Goal: Contribute content: Contribute content

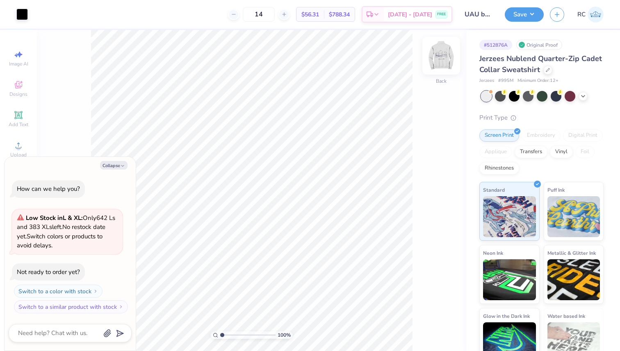
click at [445, 62] on img at bounding box center [441, 55] width 33 height 33
click at [23, 14] on div at bounding box center [21, 13] width 11 height 11
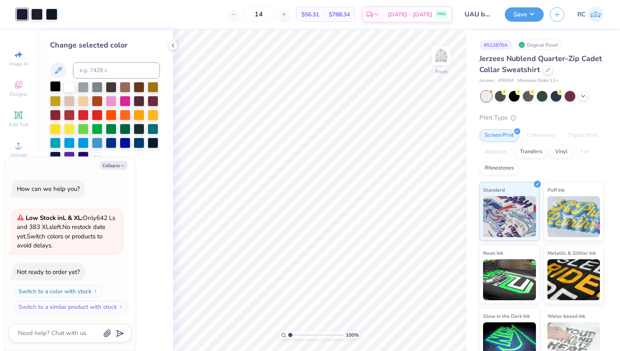
click at [52, 84] on div at bounding box center [55, 86] width 11 height 11
click at [25, 15] on div at bounding box center [21, 13] width 11 height 11
click at [53, 86] on div at bounding box center [55, 86] width 11 height 11
click at [51, 12] on div at bounding box center [51, 13] width 11 height 11
click at [55, 88] on div at bounding box center [55, 86] width 11 height 11
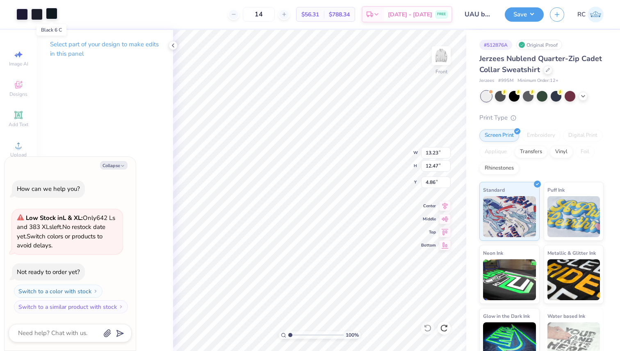
click at [51, 12] on div at bounding box center [51, 13] width 11 height 11
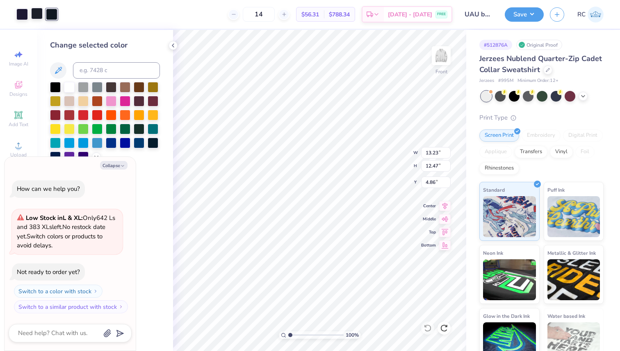
click at [36, 14] on div at bounding box center [36, 13] width 11 height 11
click at [57, 84] on div at bounding box center [55, 87] width 11 height 11
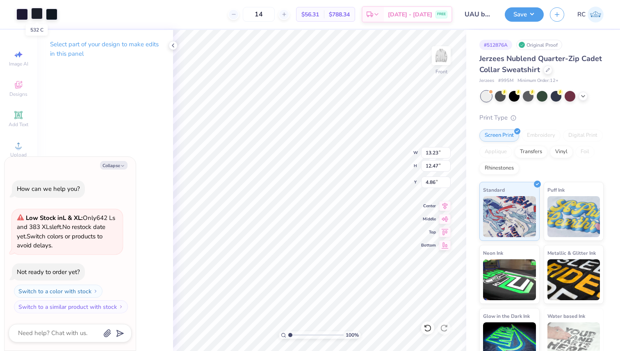
click at [37, 15] on div at bounding box center [36, 13] width 11 height 11
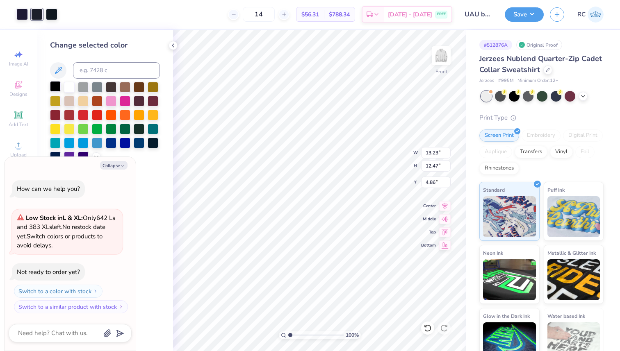
click at [53, 84] on div at bounding box center [55, 86] width 11 height 11
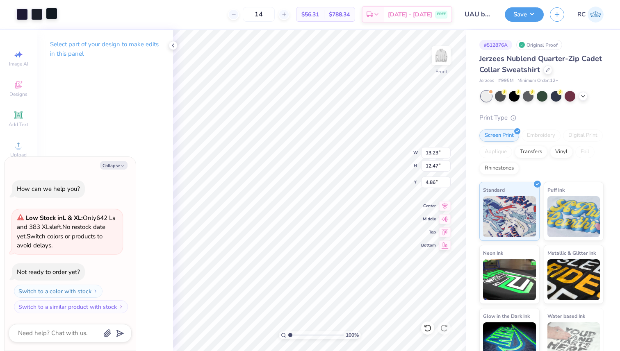
click at [50, 15] on div at bounding box center [51, 13] width 11 height 11
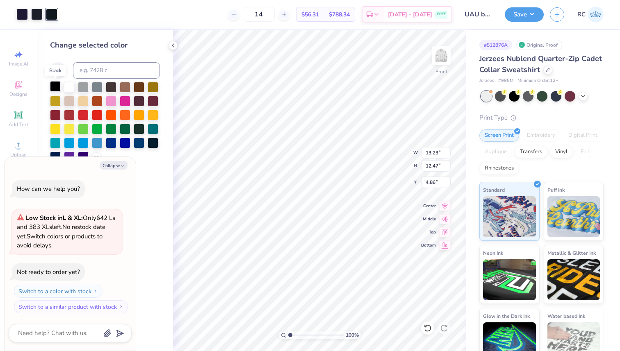
click at [53, 87] on div at bounding box center [55, 86] width 11 height 11
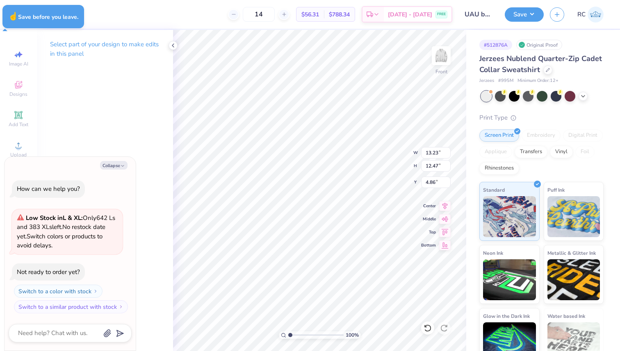
type textarea "x"
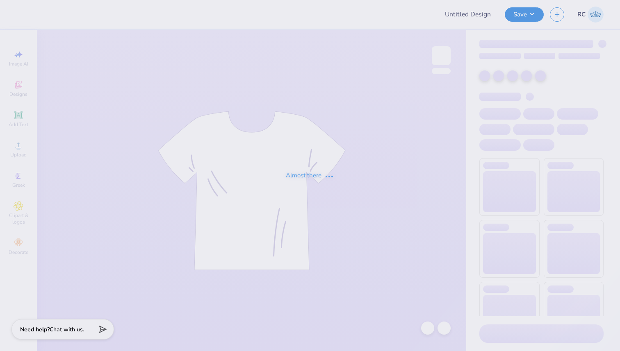
type input "UAU building"
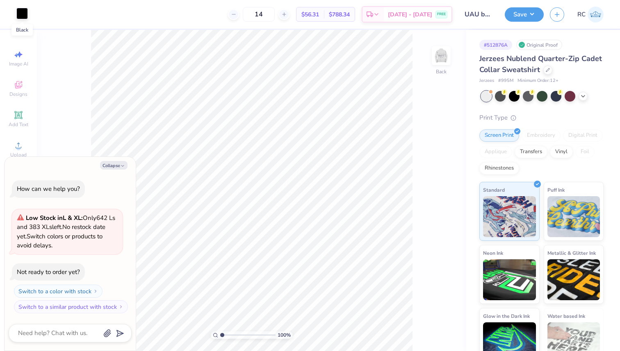
click at [23, 14] on div at bounding box center [21, 13] width 11 height 11
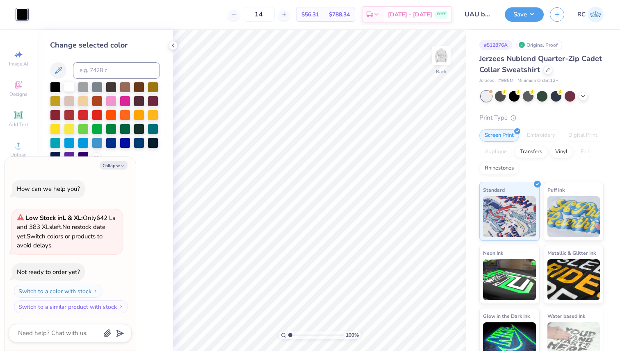
click at [66, 85] on div at bounding box center [69, 86] width 11 height 11
click at [57, 86] on div at bounding box center [55, 86] width 11 height 11
click at [435, 59] on img at bounding box center [441, 55] width 33 height 33
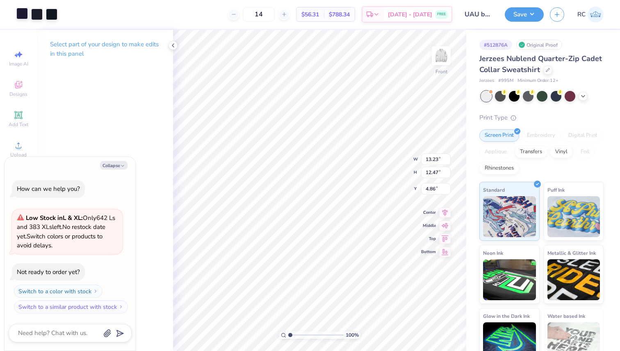
click at [19, 15] on div at bounding box center [21, 13] width 11 height 11
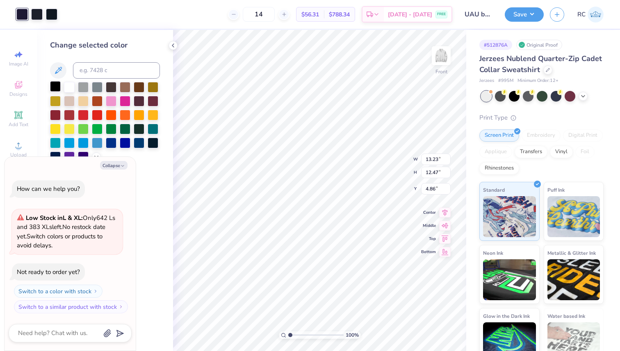
click at [52, 87] on div at bounding box center [55, 86] width 11 height 11
click at [49, 13] on div at bounding box center [51, 13] width 11 height 11
click at [56, 87] on div at bounding box center [55, 86] width 11 height 11
click at [64, 15] on div at bounding box center [66, 13] width 11 height 11
click at [56, 88] on div at bounding box center [55, 86] width 11 height 11
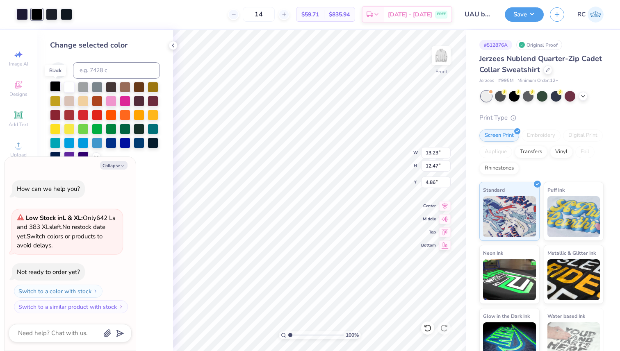
click at [56, 88] on div at bounding box center [55, 86] width 11 height 11
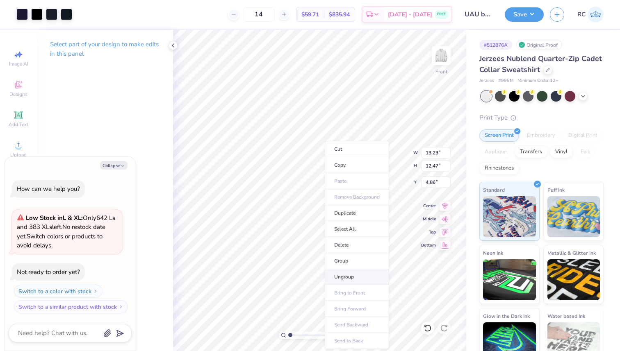
click at [347, 276] on li "Ungroup" at bounding box center [357, 277] width 64 height 16
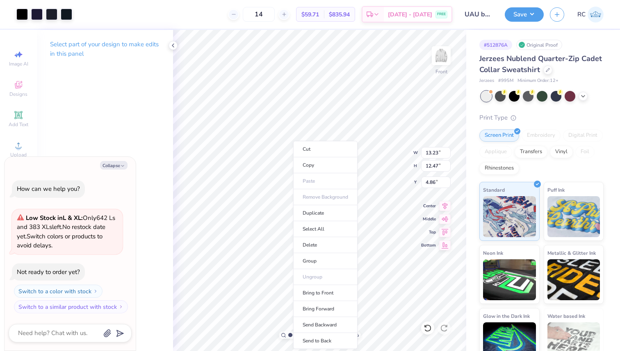
drag, startPoint x: 326, startPoint y: 265, endPoint x: 390, endPoint y: 0, distance: 272.5
click at [326, 264] on li "Group" at bounding box center [325, 261] width 64 height 16
click at [21, 16] on div at bounding box center [21, 13] width 11 height 11
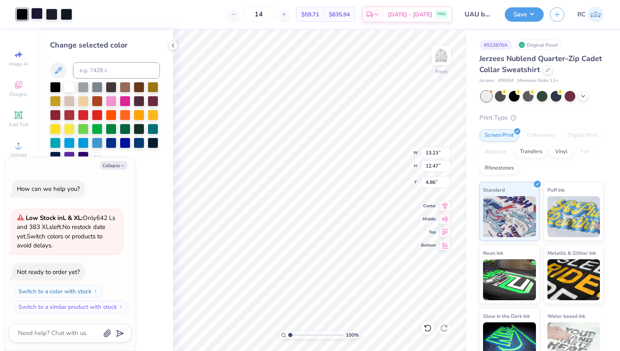
click at [38, 18] on div at bounding box center [36, 13] width 11 height 11
click at [59, 87] on div at bounding box center [55, 86] width 11 height 11
drag, startPoint x: 57, startPoint y: 6, endPoint x: 56, endPoint y: 14, distance: 7.5
click at [57, 7] on div "Art colors" at bounding box center [36, 14] width 72 height 29
click at [56, 14] on div at bounding box center [51, 13] width 11 height 11
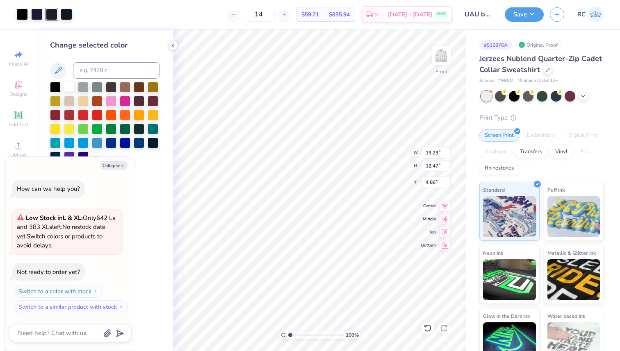
click at [73, 85] on div at bounding box center [69, 86] width 11 height 11
click at [64, 19] on div at bounding box center [66, 13] width 11 height 11
click at [64, 14] on div at bounding box center [66, 14] width 11 height 11
click at [82, 89] on div at bounding box center [83, 86] width 11 height 11
type textarea "x"
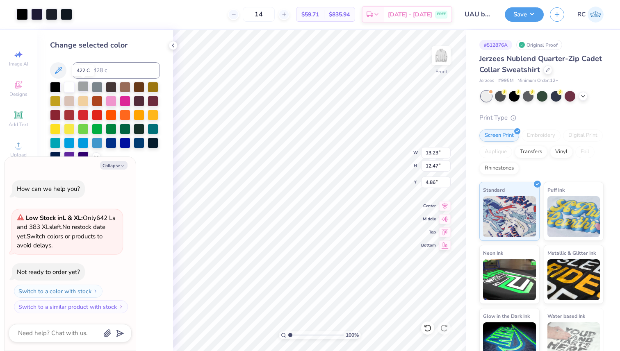
click at [78, 89] on div at bounding box center [83, 86] width 11 height 11
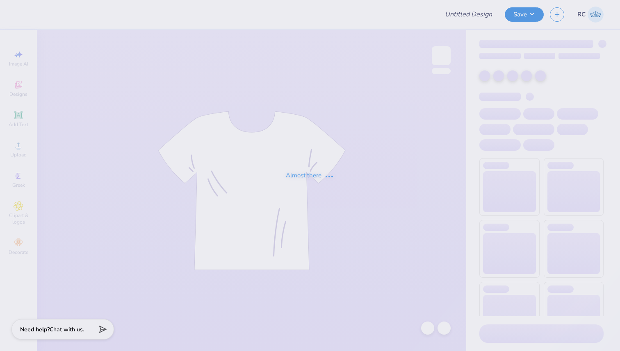
type input "UAU building"
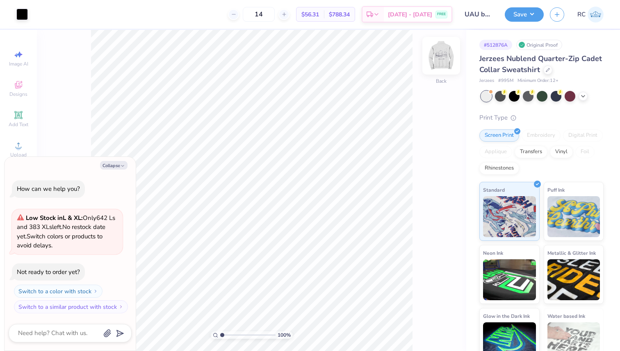
click at [442, 59] on img at bounding box center [441, 55] width 33 height 33
click at [25, 14] on div at bounding box center [21, 13] width 11 height 11
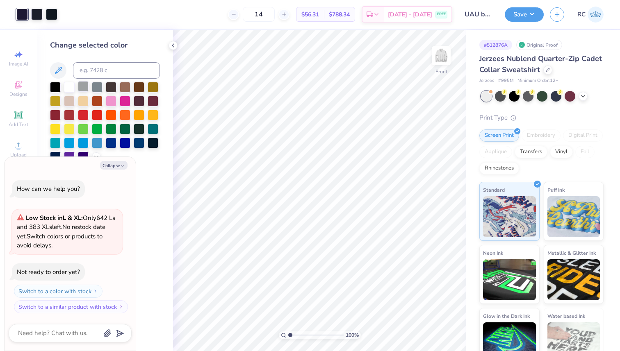
click at [89, 89] on div at bounding box center [83, 86] width 11 height 11
click at [50, 16] on div at bounding box center [51, 13] width 11 height 11
click at [86, 88] on div at bounding box center [83, 86] width 11 height 11
click at [69, 15] on div at bounding box center [66, 13] width 11 height 11
click at [92, 85] on div at bounding box center [97, 86] width 11 height 11
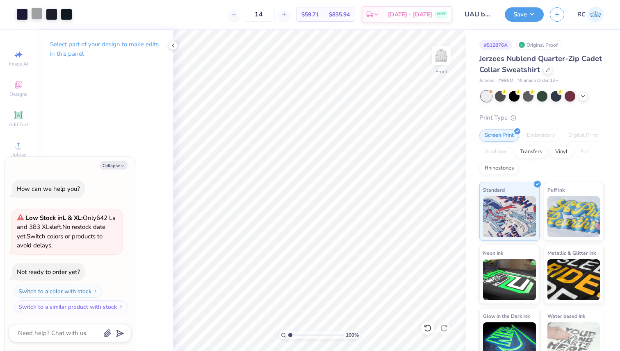
click at [35, 13] on div at bounding box center [36, 13] width 11 height 11
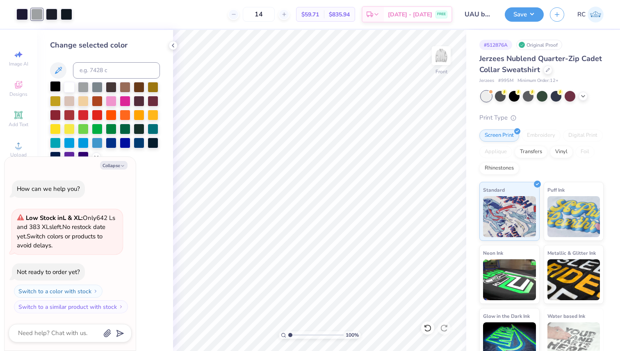
click at [58, 87] on div at bounding box center [55, 86] width 11 height 11
click at [410, 243] on div "Art colors 14 $59.71 Per Item $835.94 Total Est. Delivery [DATE] - [DATE] FREE …" at bounding box center [310, 175] width 620 height 351
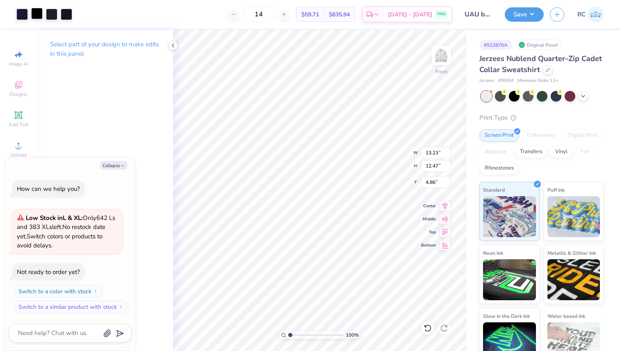
click at [34, 14] on div at bounding box center [36, 13] width 11 height 11
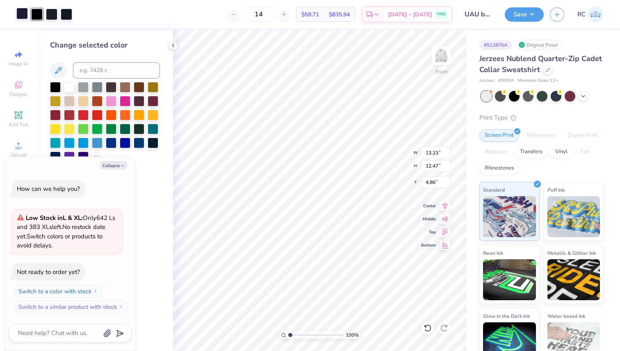
drag, startPoint x: 20, startPoint y: 14, endPoint x: 24, endPoint y: 16, distance: 4.8
click at [20, 14] on div at bounding box center [21, 13] width 11 height 11
click at [59, 89] on div at bounding box center [55, 86] width 11 height 11
click at [55, 14] on div at bounding box center [51, 13] width 11 height 11
click at [59, 83] on div at bounding box center [55, 86] width 11 height 11
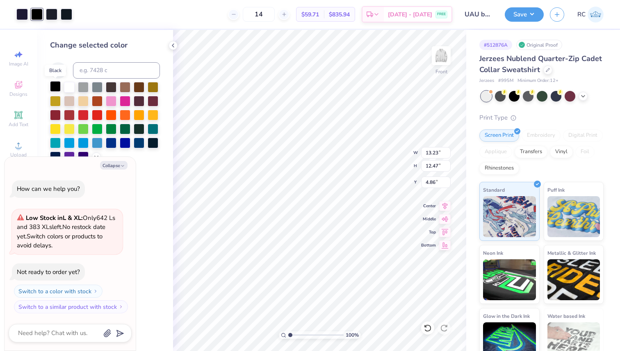
click at [58, 83] on div at bounding box center [55, 86] width 11 height 11
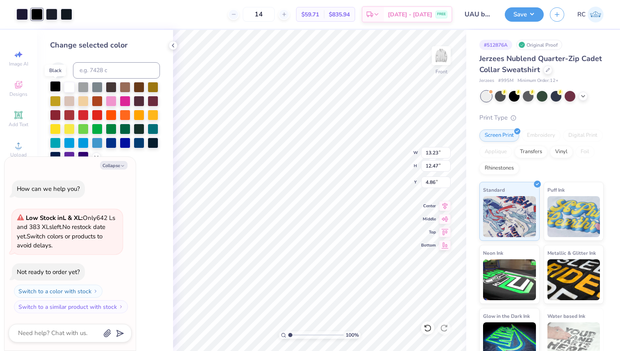
click at [57, 83] on div at bounding box center [55, 86] width 11 height 11
click at [75, 101] on div at bounding box center [105, 122] width 110 height 80
click at [69, 98] on div at bounding box center [69, 100] width 11 height 11
click at [86, 98] on div at bounding box center [83, 100] width 11 height 11
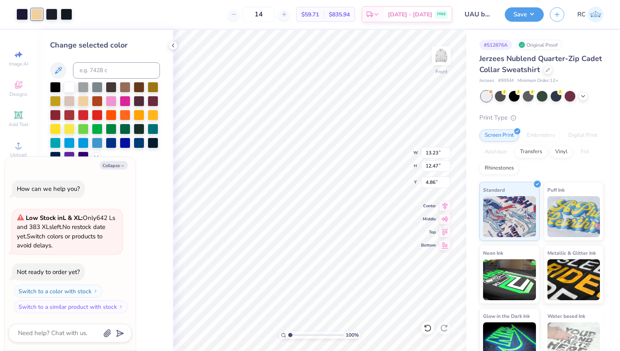
click at [57, 15] on div at bounding box center [51, 14] width 11 height 11
drag, startPoint x: 64, startPoint y: 11, endPoint x: 69, endPoint y: 17, distance: 7.5
click at [65, 13] on div at bounding box center [66, 13] width 11 height 11
click at [157, 86] on div at bounding box center [153, 86] width 11 height 11
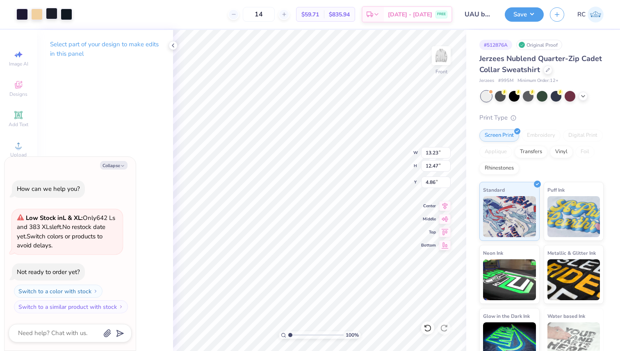
click at [54, 16] on div at bounding box center [51, 13] width 11 height 11
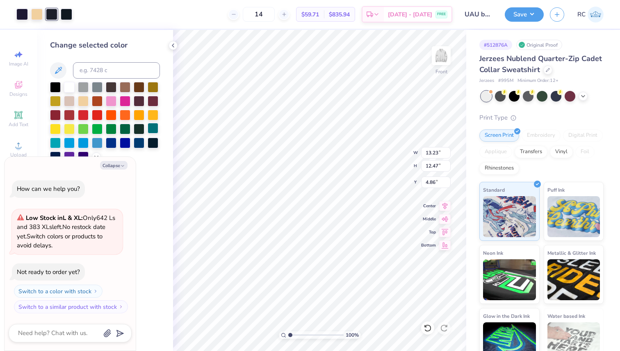
click at [155, 127] on div at bounding box center [153, 128] width 11 height 11
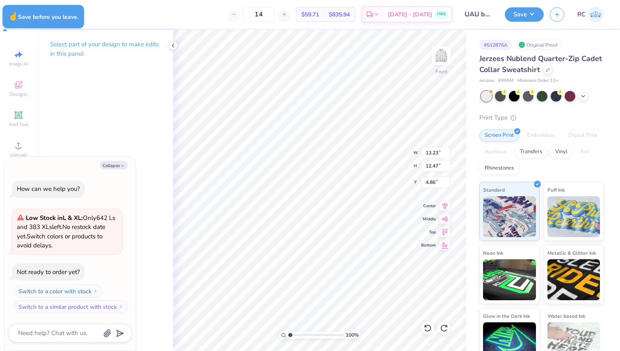
type textarea "x"
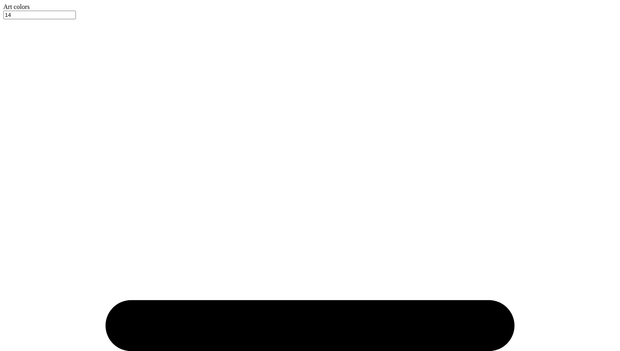
click at [53, 11] on div at bounding box center [309, 11] width 613 height 0
click at [36, 11] on div at bounding box center [309, 11] width 613 height 0
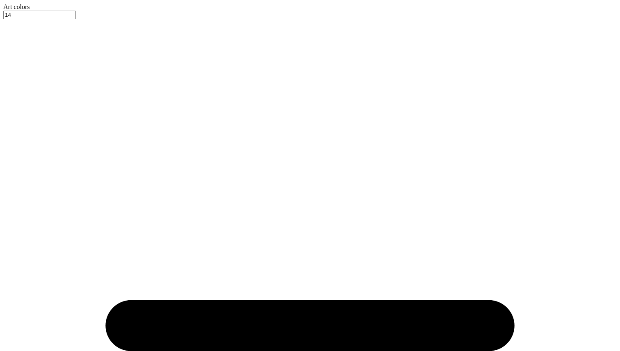
click at [50, 11] on div at bounding box center [309, 11] width 613 height 0
click at [68, 11] on div at bounding box center [309, 11] width 613 height 0
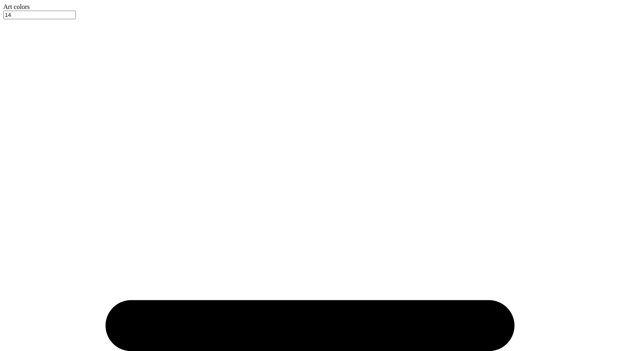
type textarea "x"
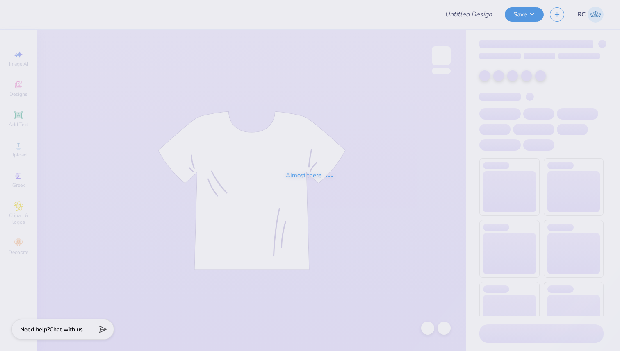
type input "UAU building"
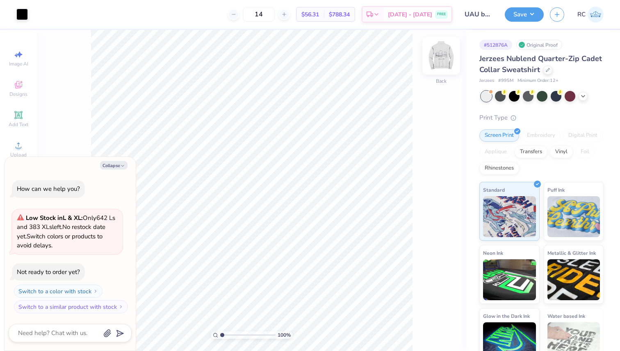
click at [435, 65] on img at bounding box center [441, 55] width 33 height 33
click at [20, 143] on icon at bounding box center [19, 146] width 10 height 10
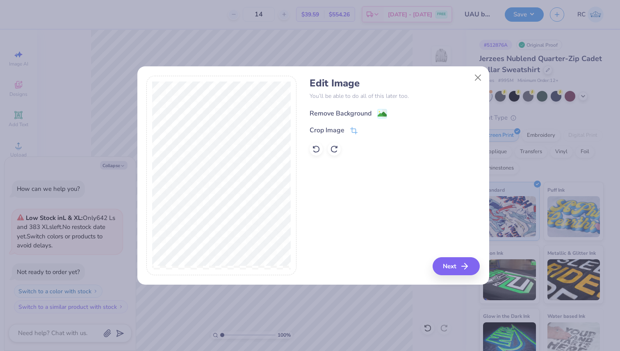
click at [376, 110] on div "Remove Background" at bounding box center [348, 114] width 77 height 10
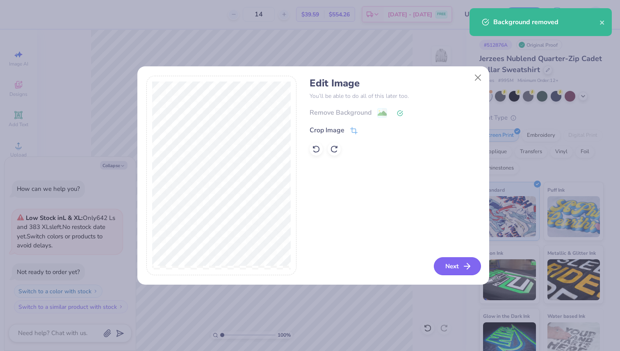
click at [472, 267] on button "Next" at bounding box center [457, 266] width 47 height 18
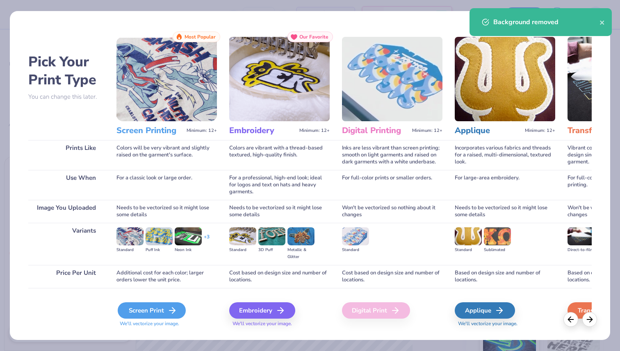
click at [173, 310] on icon at bounding box center [172, 311] width 10 height 10
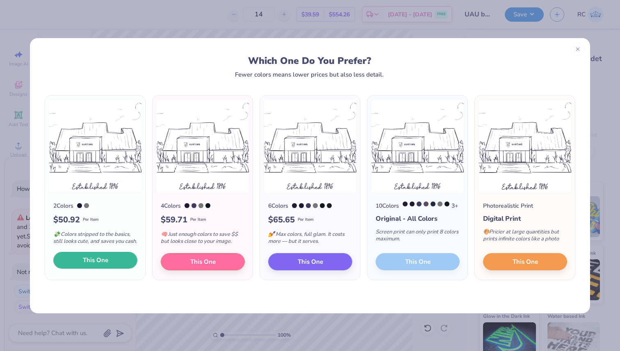
click at [94, 265] on span "This One" at bounding box center [95, 260] width 25 height 9
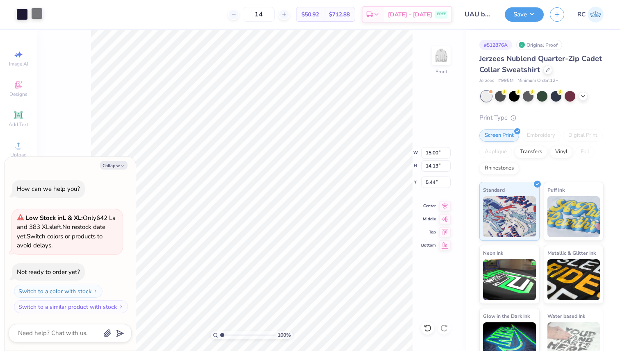
click at [39, 14] on div at bounding box center [36, 13] width 11 height 11
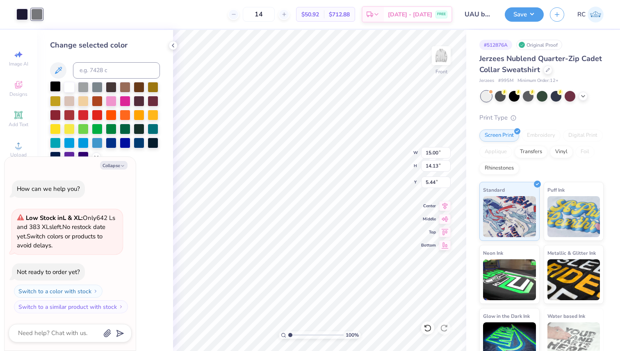
click at [60, 88] on div at bounding box center [55, 86] width 11 height 11
click at [23, 15] on div at bounding box center [21, 13] width 11 height 11
click at [55, 88] on div at bounding box center [55, 86] width 11 height 11
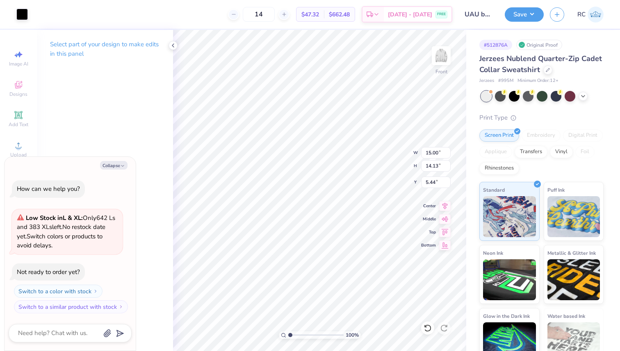
type textarea "x"
type input "3.66"
click at [427, 153] on input "15.00" at bounding box center [436, 152] width 30 height 11
type input "13.32"
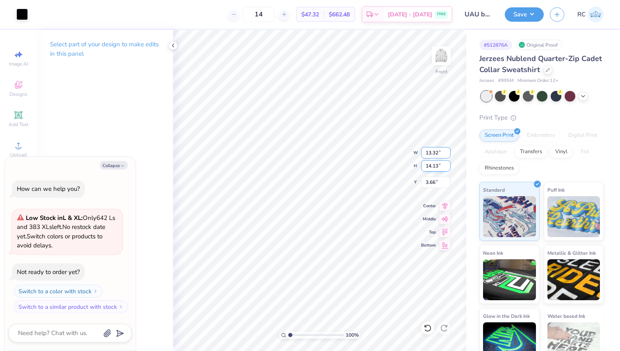
type textarea "x"
type input "12.55"
type input "4.45"
click at [433, 153] on input "13.32" at bounding box center [436, 152] width 30 height 11
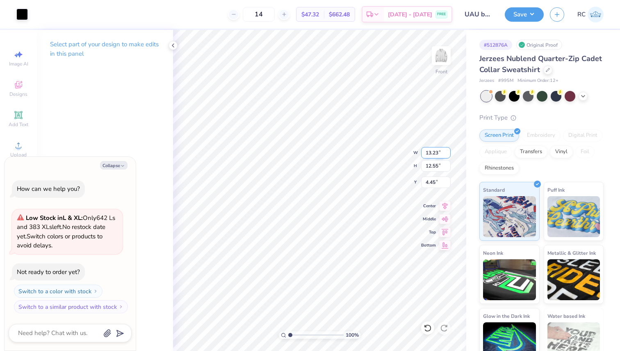
type input "13.23"
type textarea "x"
type input "12.46"
type input "4.49"
type textarea "x"
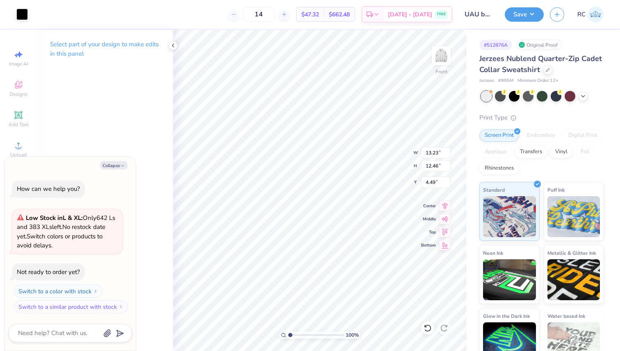
type input "3.00"
click at [533, 10] on button "Save" at bounding box center [524, 13] width 39 height 14
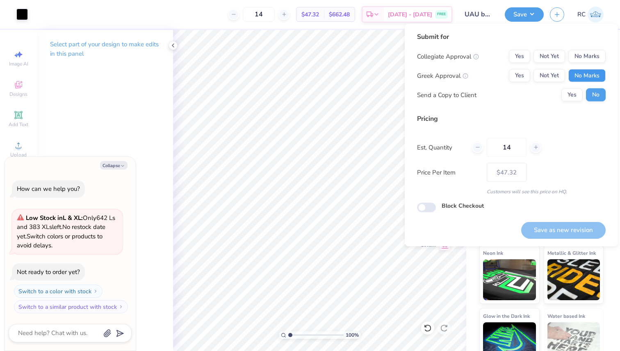
click at [579, 75] on button "No Marks" at bounding box center [586, 75] width 37 height 13
click at [517, 53] on button "Yes" at bounding box center [519, 56] width 21 height 13
click at [570, 94] on button "Yes" at bounding box center [571, 95] width 21 height 13
type textarea "x"
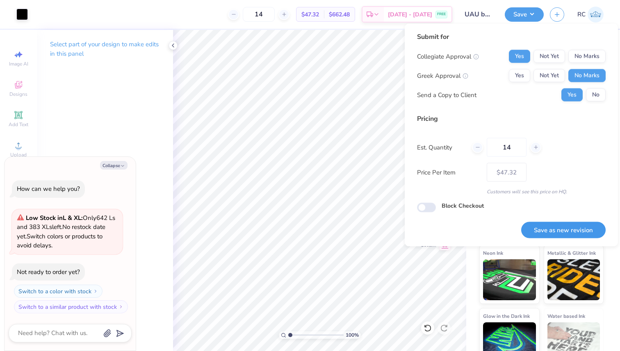
click at [566, 227] on button "Save as new revision" at bounding box center [563, 230] width 84 height 17
type input "– –"
type textarea "x"
type input "$47.32"
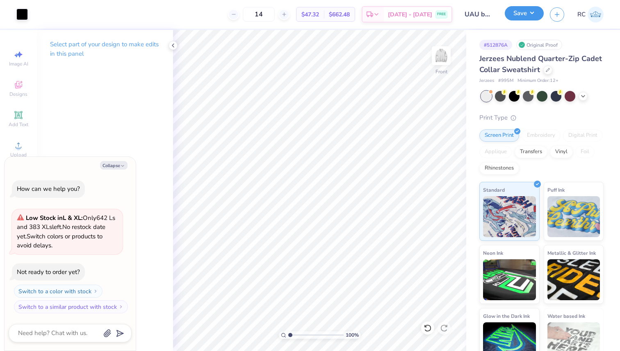
click at [527, 15] on button "Save" at bounding box center [524, 13] width 39 height 14
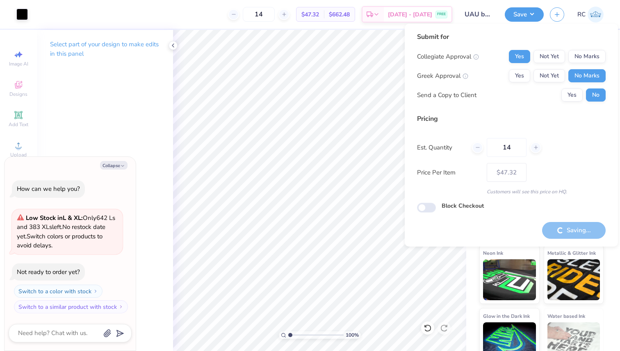
type textarea "x"
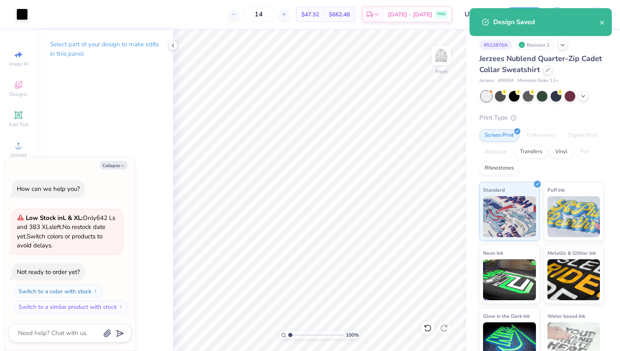
type textarea "x"
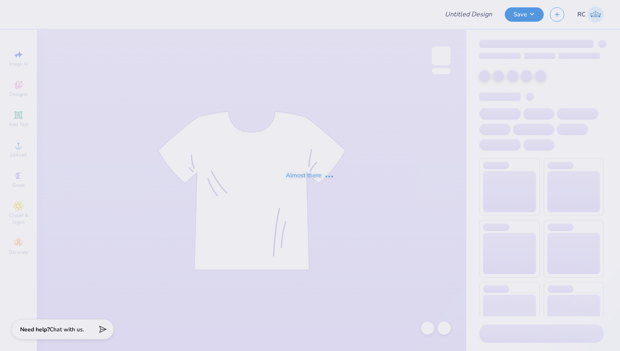
type input "Sports Mockup"
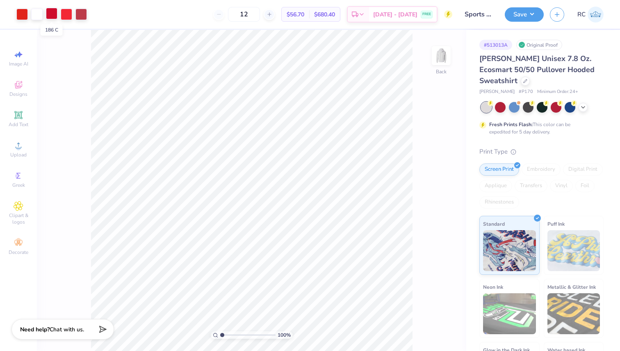
click at [52, 12] on div at bounding box center [51, 13] width 11 height 11
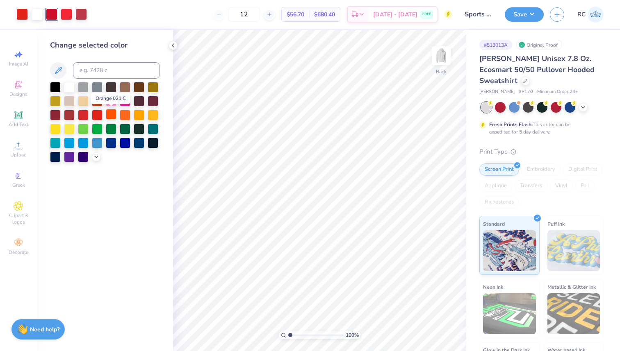
click at [109, 112] on div at bounding box center [111, 114] width 11 height 11
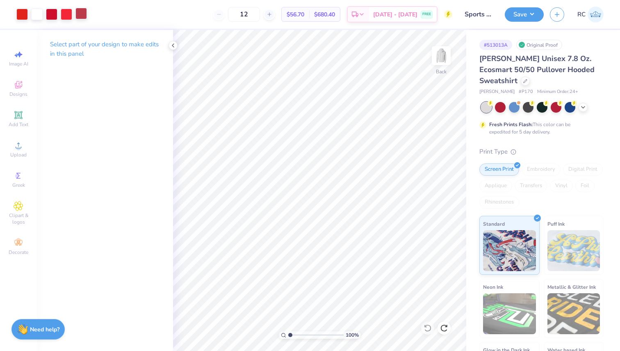
click at [81, 16] on div at bounding box center [80, 13] width 11 height 11
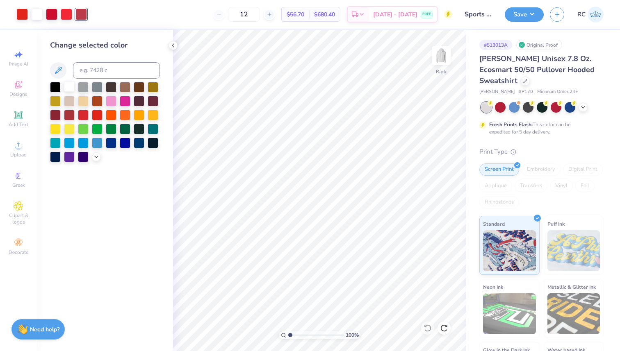
click at [73, 87] on div at bounding box center [69, 86] width 11 height 11
click at [80, 12] on div at bounding box center [80, 13] width 11 height 11
click at [127, 86] on div at bounding box center [125, 86] width 11 height 11
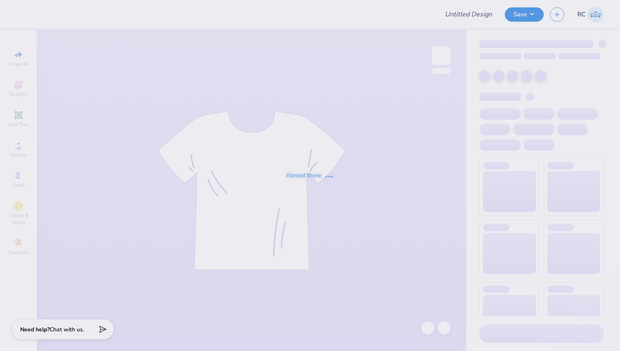
type input "Sports Mockup"
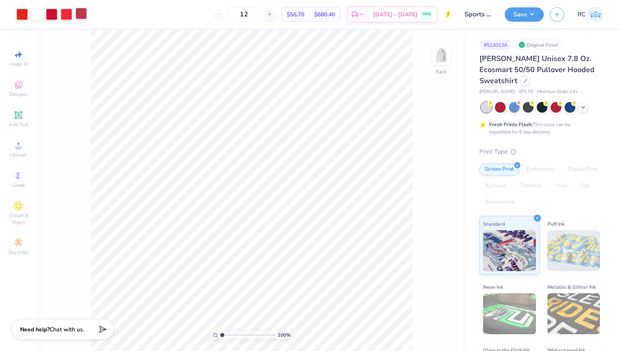
click at [80, 16] on div at bounding box center [80, 13] width 11 height 11
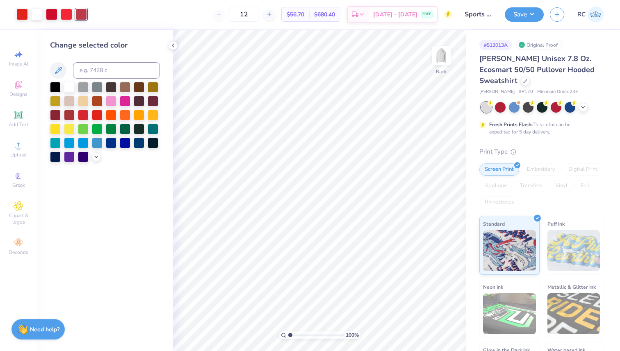
click at [99, 79] on div "Change selected color" at bounding box center [105, 101] width 110 height 123
click at [98, 71] on input at bounding box center [116, 70] width 87 height 16
type input "186"
click at [84, 11] on div at bounding box center [80, 13] width 11 height 11
click at [84, 11] on div at bounding box center [80, 14] width 11 height 11
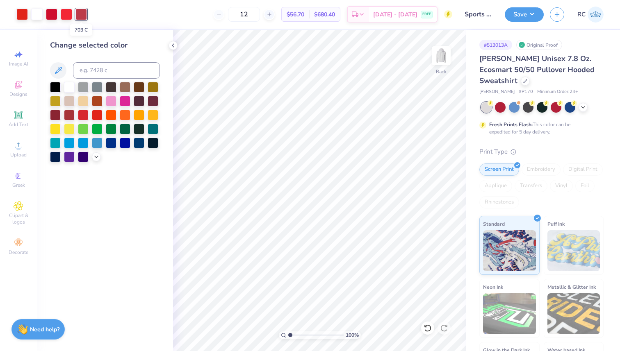
click at [84, 11] on div at bounding box center [80, 14] width 11 height 11
click at [21, 15] on div at bounding box center [21, 13] width 11 height 11
drag, startPoint x: 62, startPoint y: 14, endPoint x: 70, endPoint y: 19, distance: 9.2
click at [64, 14] on div at bounding box center [66, 13] width 11 height 11
click at [107, 66] on input at bounding box center [116, 70] width 87 height 16
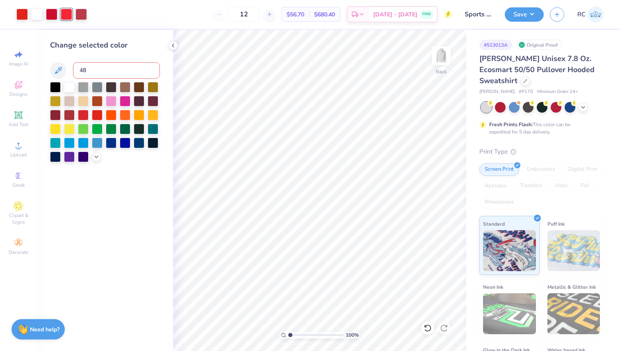
type input "485"
click at [427, 331] on icon at bounding box center [427, 328] width 7 height 7
click at [447, 327] on icon at bounding box center [446, 327] width 2 height 2
click at [427, 328] on icon at bounding box center [428, 328] width 8 height 8
click at [444, 330] on icon at bounding box center [444, 328] width 8 height 8
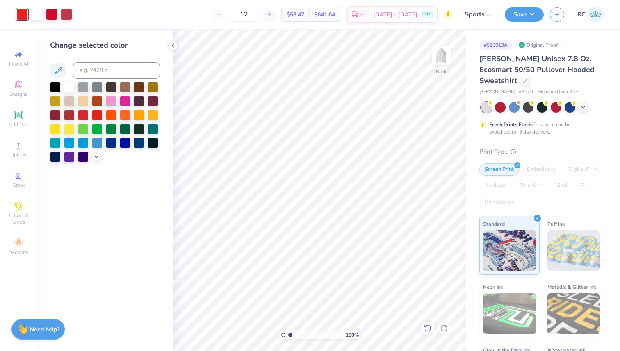
click at [432, 329] on div at bounding box center [427, 328] width 13 height 13
click at [442, 328] on icon at bounding box center [444, 328] width 8 height 8
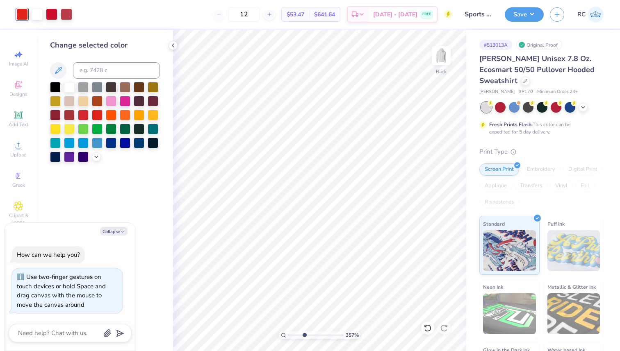
drag, startPoint x: 290, startPoint y: 333, endPoint x: 304, endPoint y: 335, distance: 14.2
type input "3.57"
click at [304, 335] on input "range" at bounding box center [315, 335] width 55 height 7
click at [429, 328] on icon at bounding box center [428, 328] width 8 height 8
click at [443, 326] on icon at bounding box center [443, 328] width 7 height 7
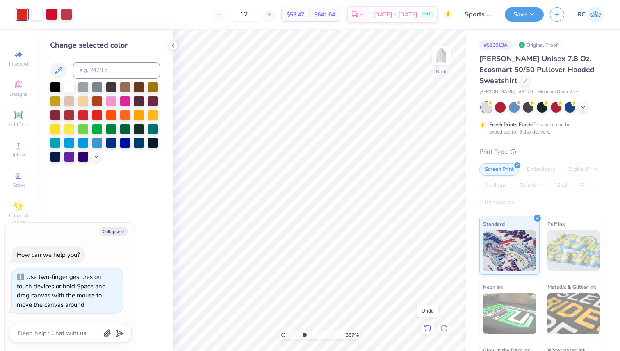
click at [432, 328] on div at bounding box center [427, 328] width 13 height 13
click at [449, 328] on div at bounding box center [443, 328] width 13 height 13
click at [428, 326] on icon at bounding box center [428, 328] width 8 height 8
click at [443, 328] on icon at bounding box center [444, 328] width 8 height 8
click at [430, 330] on icon at bounding box center [427, 328] width 7 height 7
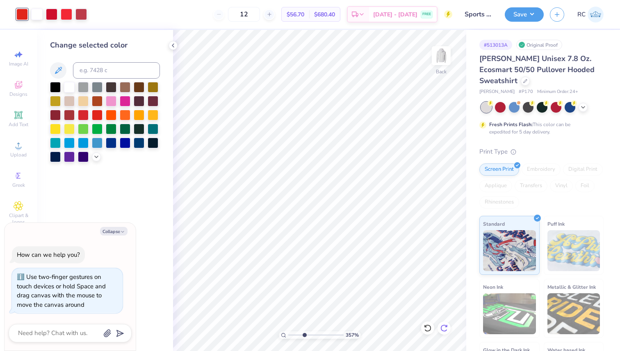
click at [447, 329] on icon at bounding box center [444, 328] width 8 height 8
type textarea "x"
drag, startPoint x: 305, startPoint y: 336, endPoint x: 266, endPoint y: 339, distance: 39.1
type input "1"
click at [288, 339] on input "range" at bounding box center [315, 335] width 55 height 7
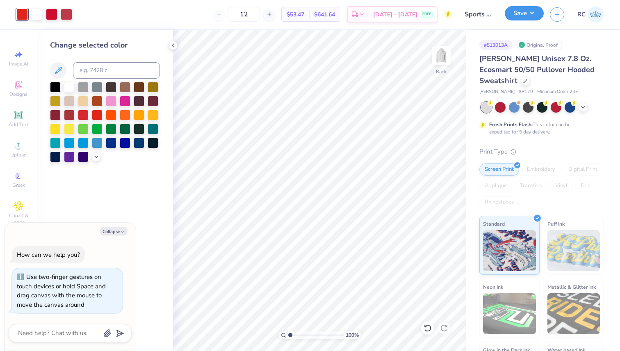
click at [527, 9] on button "Save" at bounding box center [524, 13] width 39 height 14
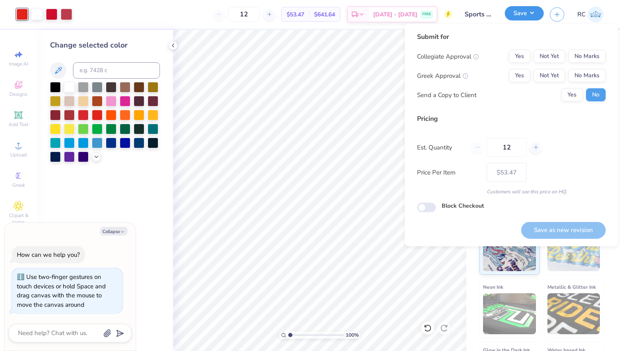
type textarea "x"
click at [595, 81] on button "No Marks" at bounding box center [586, 75] width 37 height 13
click at [518, 54] on button "Yes" at bounding box center [519, 56] width 21 height 13
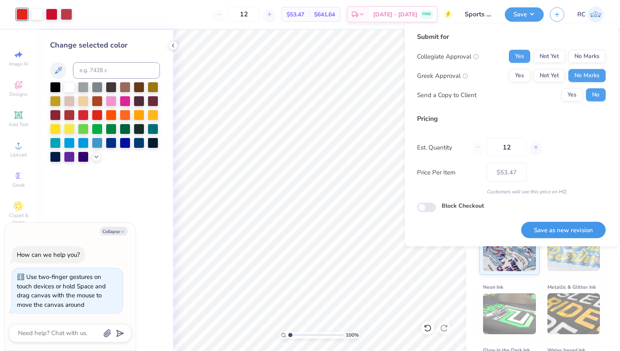
click at [550, 228] on button "Save as new revision" at bounding box center [563, 230] width 84 height 17
type input "$53.47"
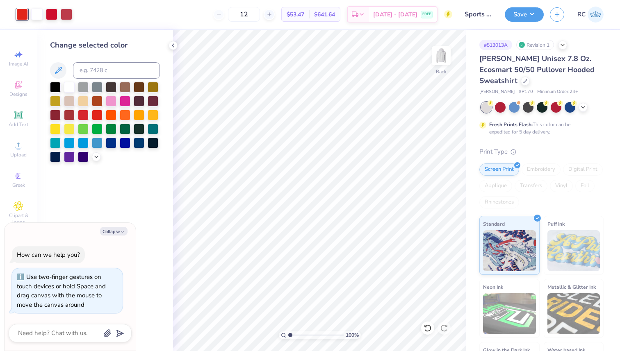
type textarea "x"
